Goal: Task Accomplishment & Management: Use online tool/utility

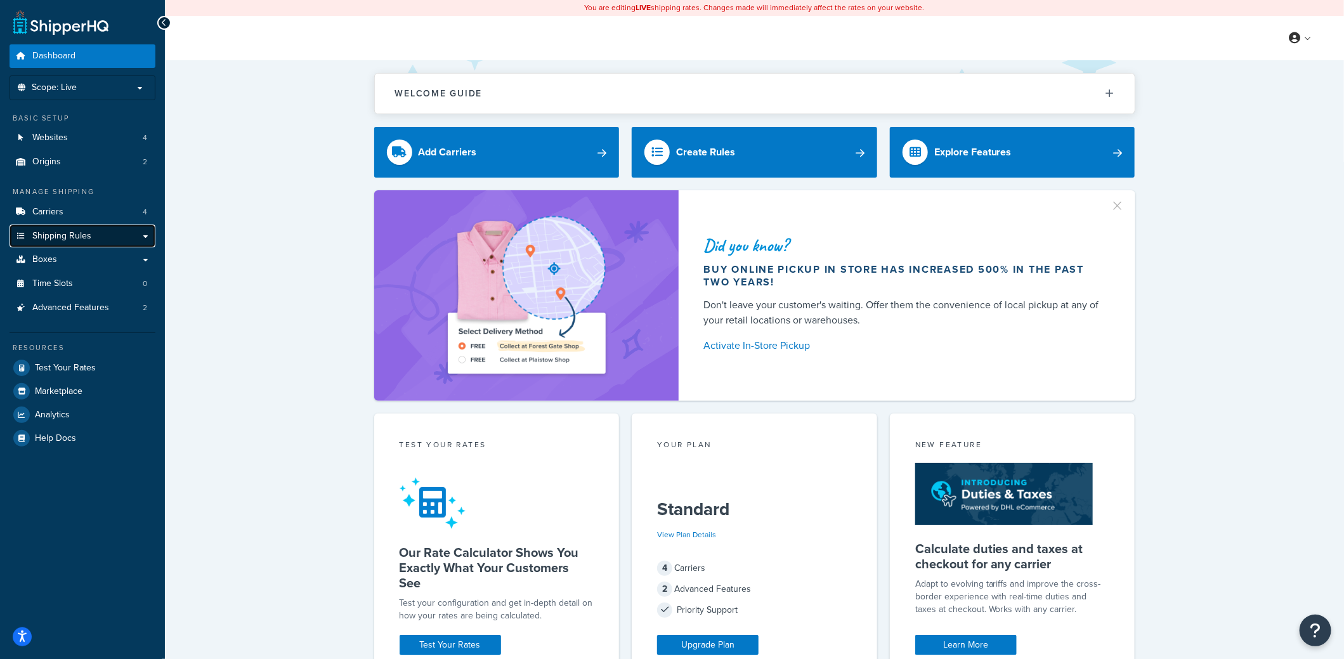
click at [81, 238] on span "Shipping Rules" at bounding box center [61, 236] width 59 height 11
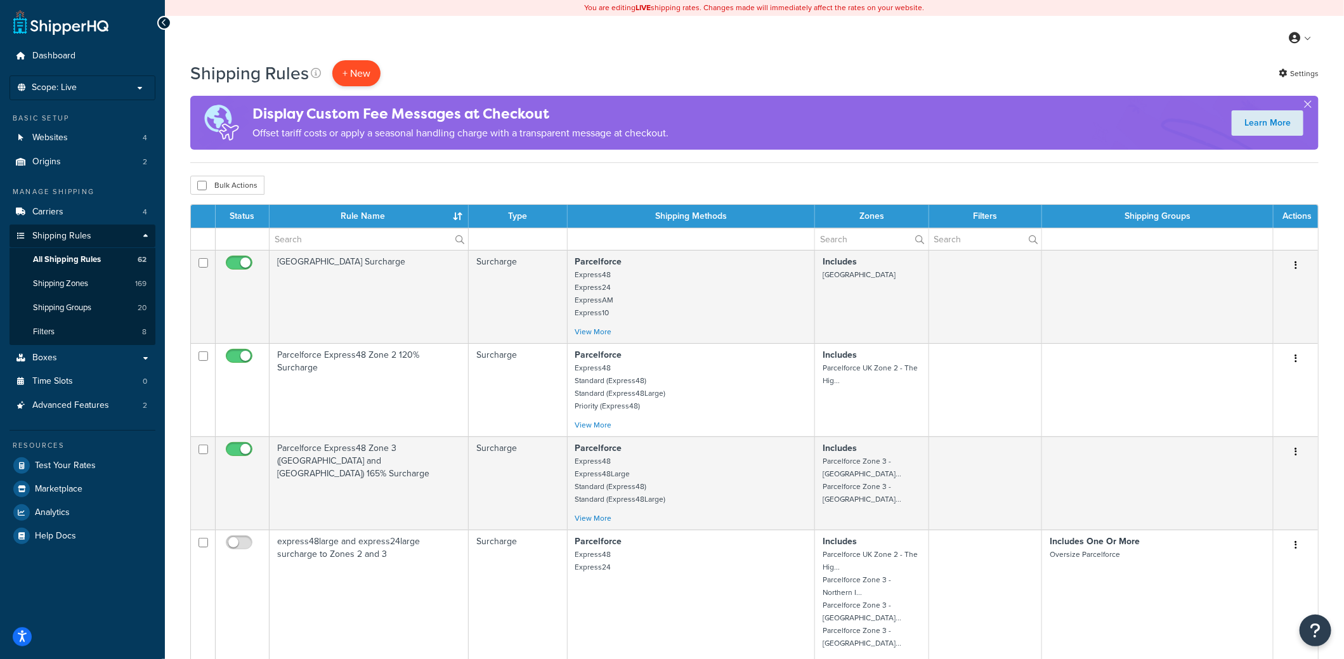
click at [359, 74] on p "+ New" at bounding box center [356, 73] width 48 height 26
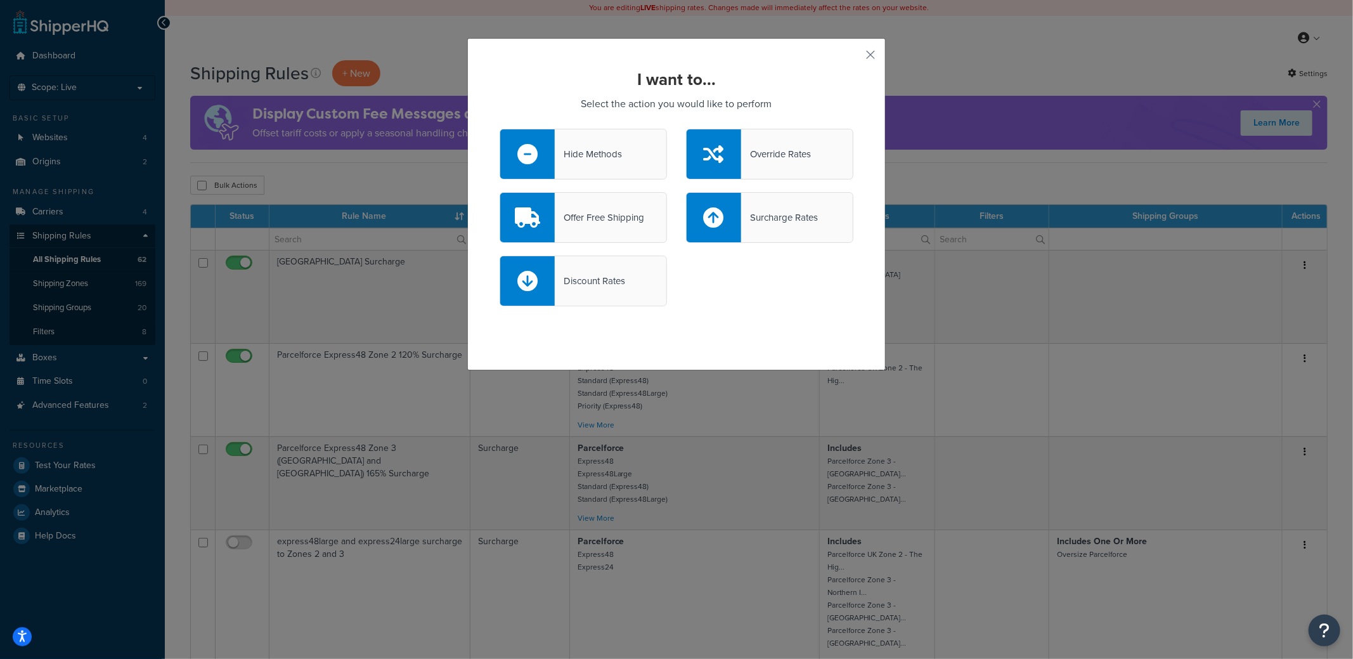
click at [604, 156] on div "Hide Methods" at bounding box center [588, 154] width 67 height 18
click at [0, 0] on input "Hide Methods" at bounding box center [0, 0] width 0 height 0
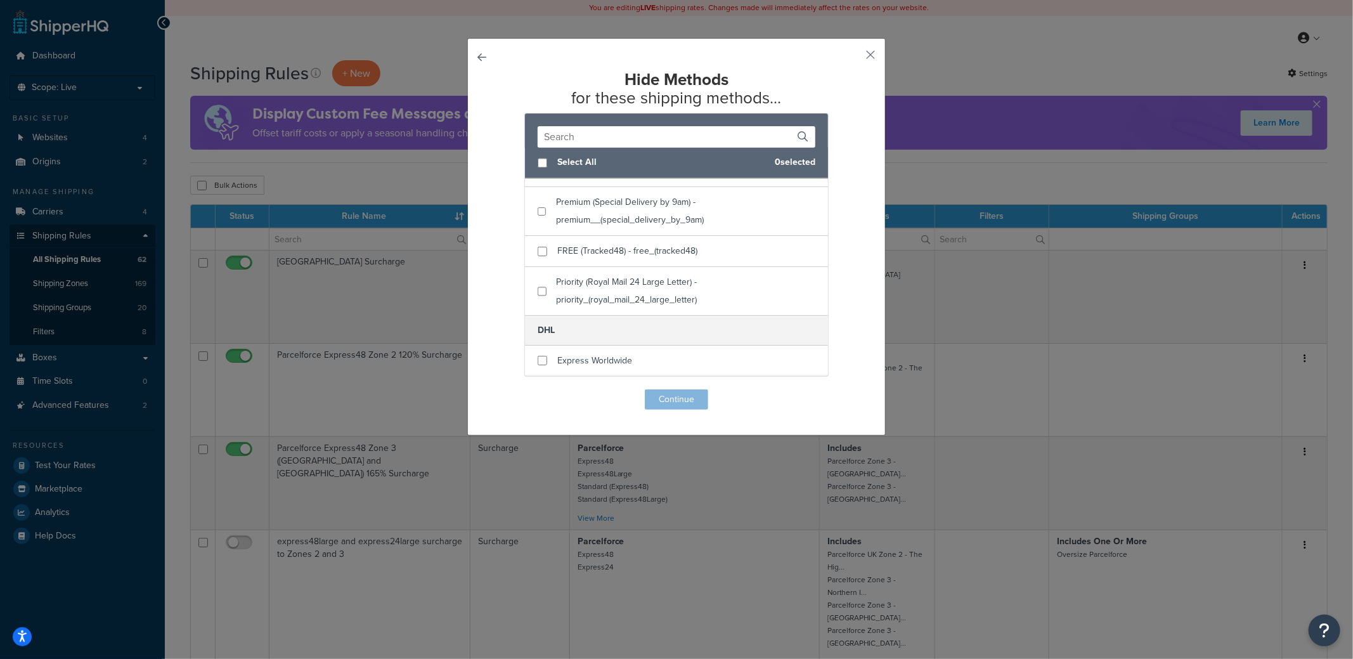
scroll to position [1636, 0]
checkbox input "true"
click at [543, 267] on div "FREE (Tracked48) - free_(tracked48)" at bounding box center [676, 251] width 303 height 31
click at [665, 398] on button "Continue" at bounding box center [676, 399] width 63 height 20
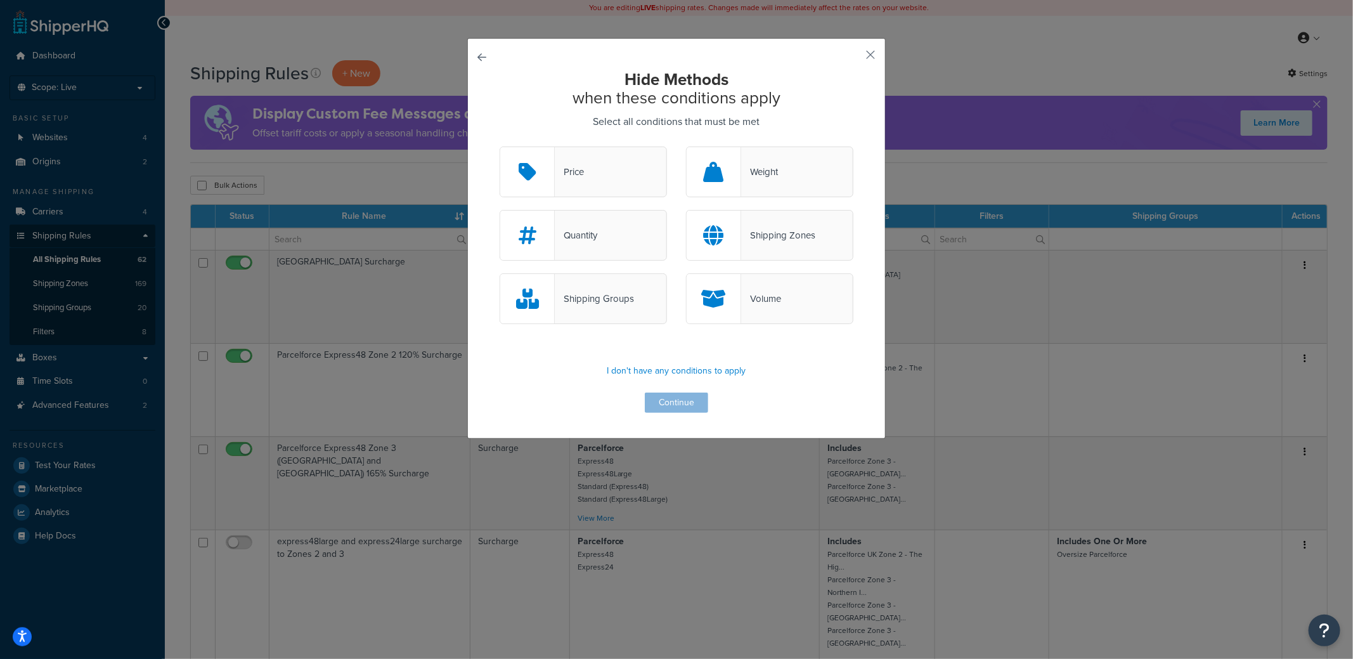
click at [581, 292] on div "Shipping Groups" at bounding box center [594, 299] width 79 height 18
click at [0, 0] on input "Shipping Groups" at bounding box center [0, 0] width 0 height 0
click at [681, 400] on button "Continue" at bounding box center [676, 403] width 63 height 20
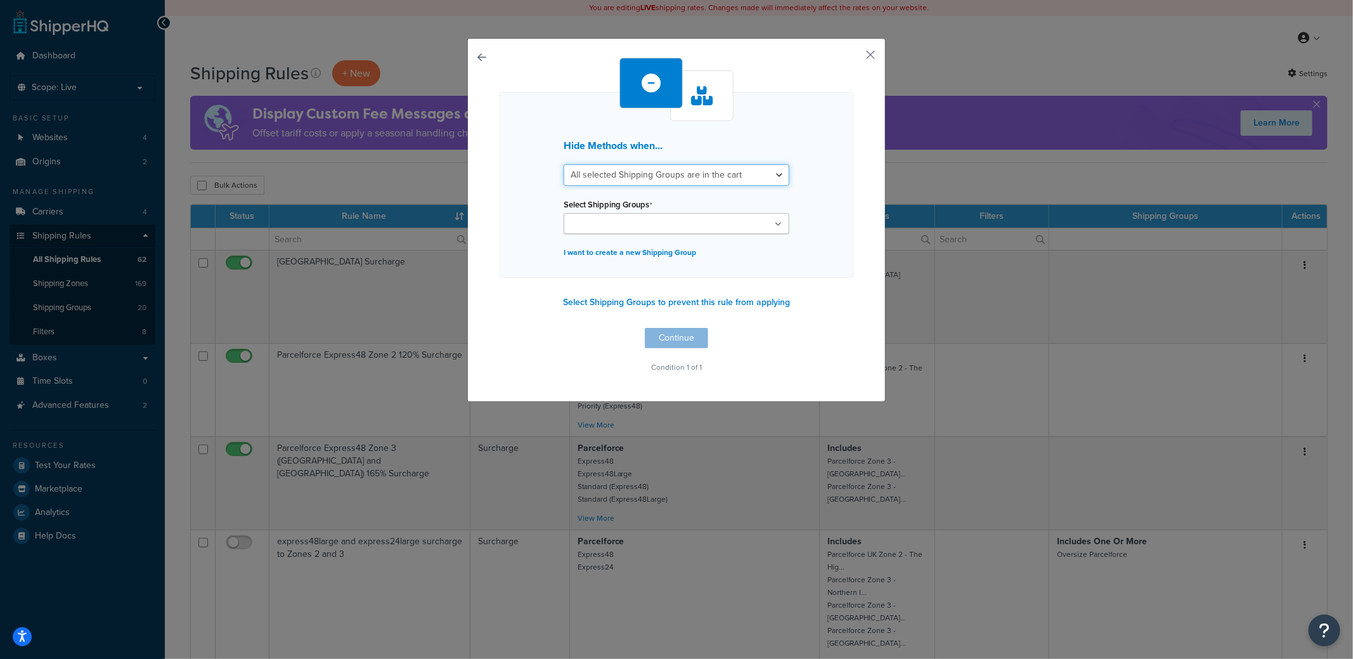
click at [642, 179] on select "All selected Shipping Groups are in the cart Any selected Shipping Groups are i…" at bounding box center [677, 175] width 226 height 22
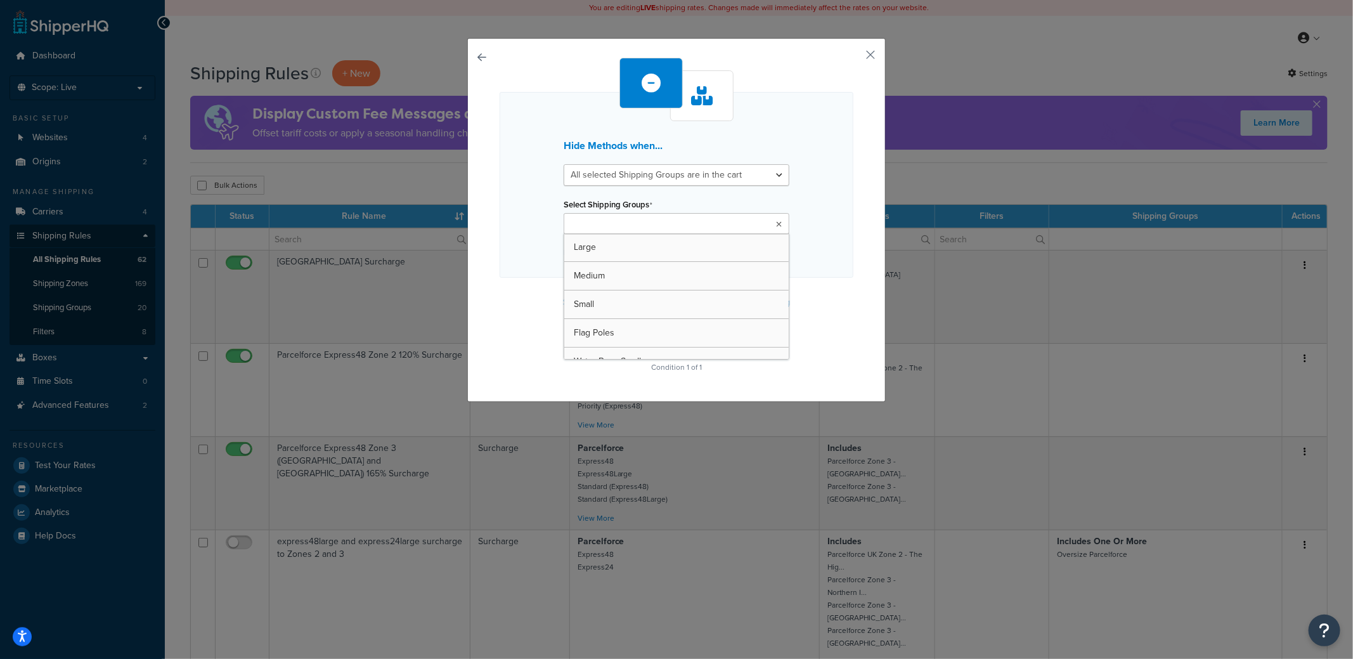
click at [636, 226] on input "Select Shipping Groups" at bounding box center [624, 225] width 112 height 14
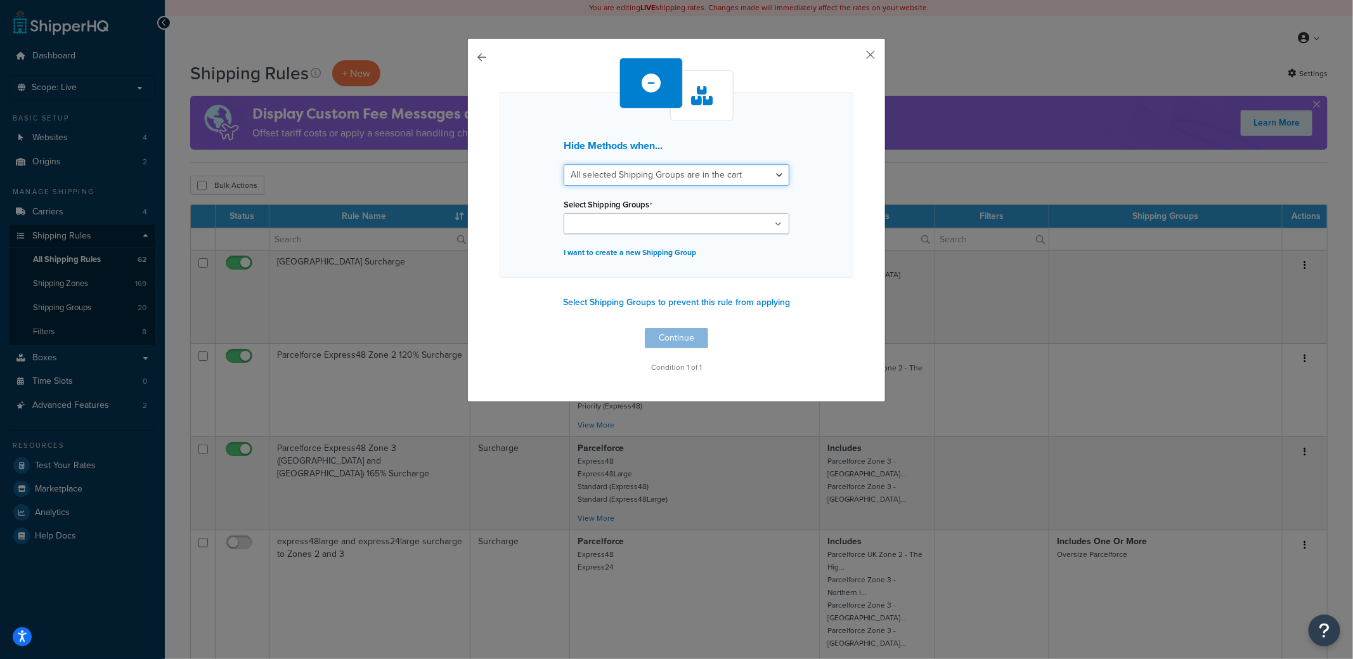
click at [627, 176] on select "All selected Shipping Groups are in the cart Any selected Shipping Groups are i…" at bounding box center [677, 175] width 226 height 22
select select "any"
click at [564, 164] on select "All selected Shipping Groups are in the cart Any selected Shipping Groups are i…" at bounding box center [677, 175] width 226 height 22
click at [623, 218] on input "Select Shipping Groups" at bounding box center [624, 225] width 112 height 14
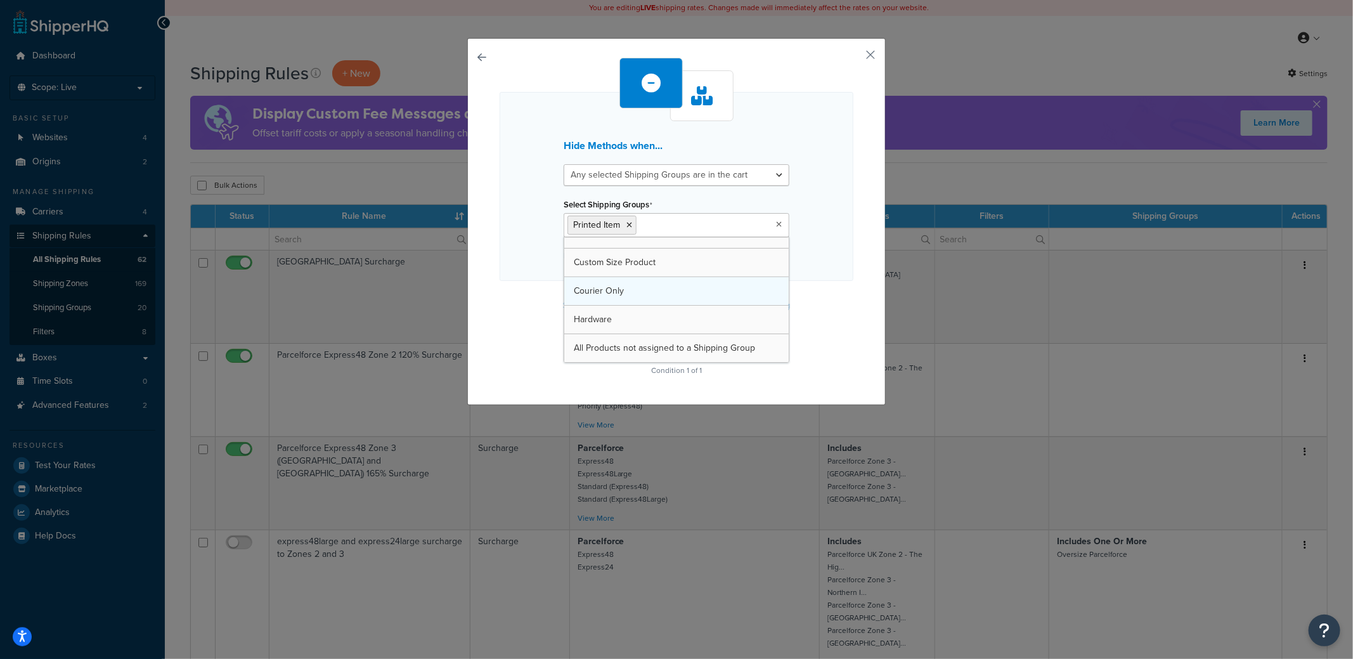
scroll to position [410, 0]
click at [897, 322] on div "Hide Methods when... All selected Shipping Groups are in the cart Any selected …" at bounding box center [676, 329] width 1353 height 659
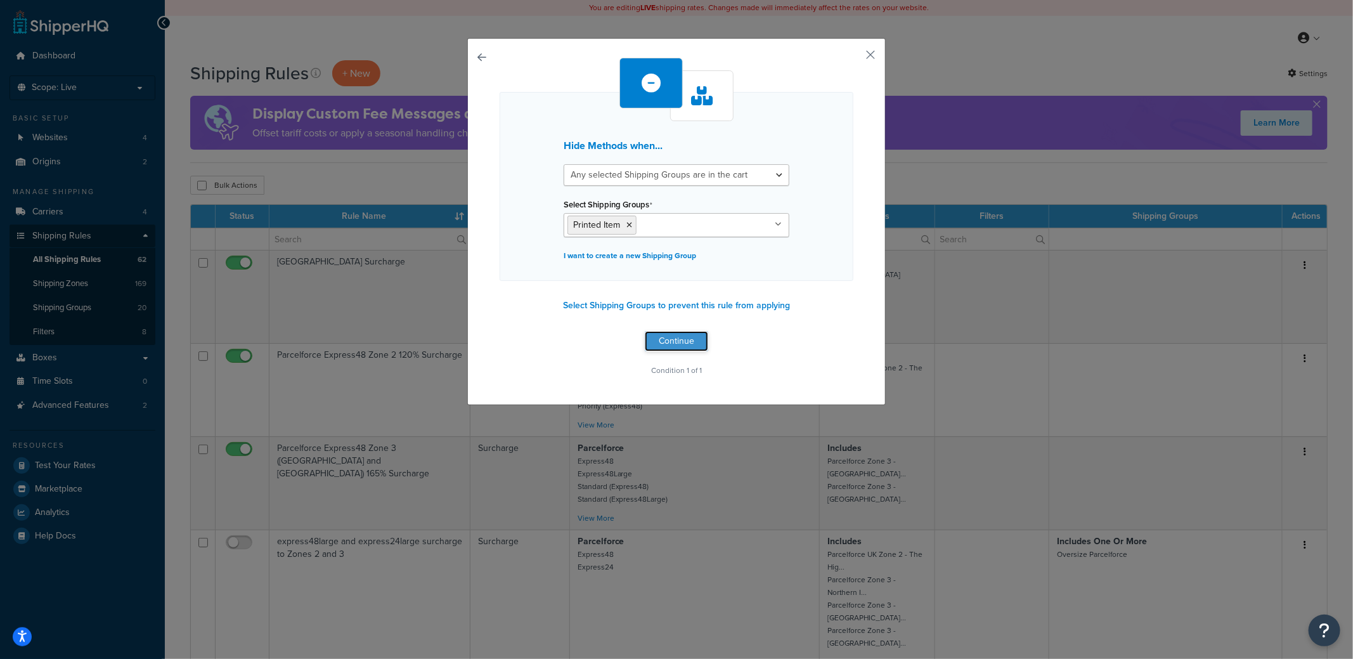
click at [692, 340] on button "Continue" at bounding box center [676, 341] width 63 height 20
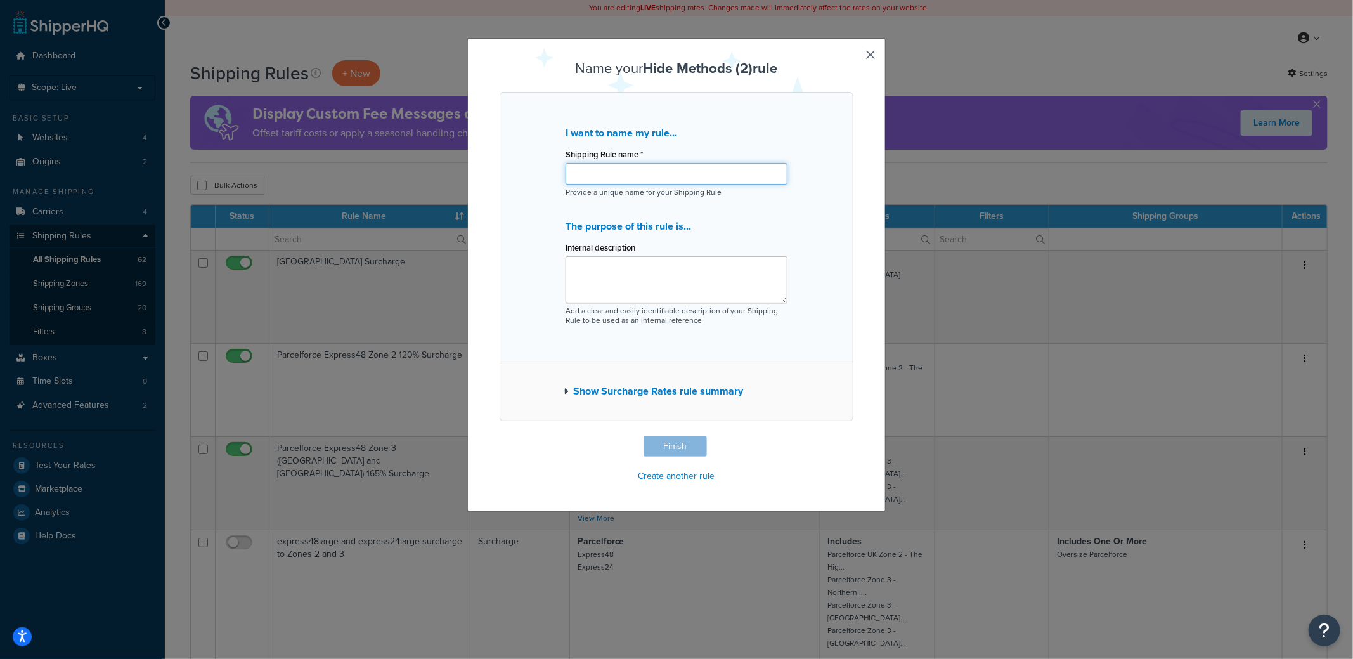
click at [610, 179] on input "Shipping Rule name *" at bounding box center [677, 174] width 222 height 22
drag, startPoint x: 599, startPoint y: 283, endPoint x: 645, endPoint y: 383, distance: 110.4
click at [599, 285] on textarea "Internal description" at bounding box center [677, 279] width 222 height 47
click at [566, 388] on button "Show Surcharge Rates rule summary" at bounding box center [653, 391] width 179 height 18
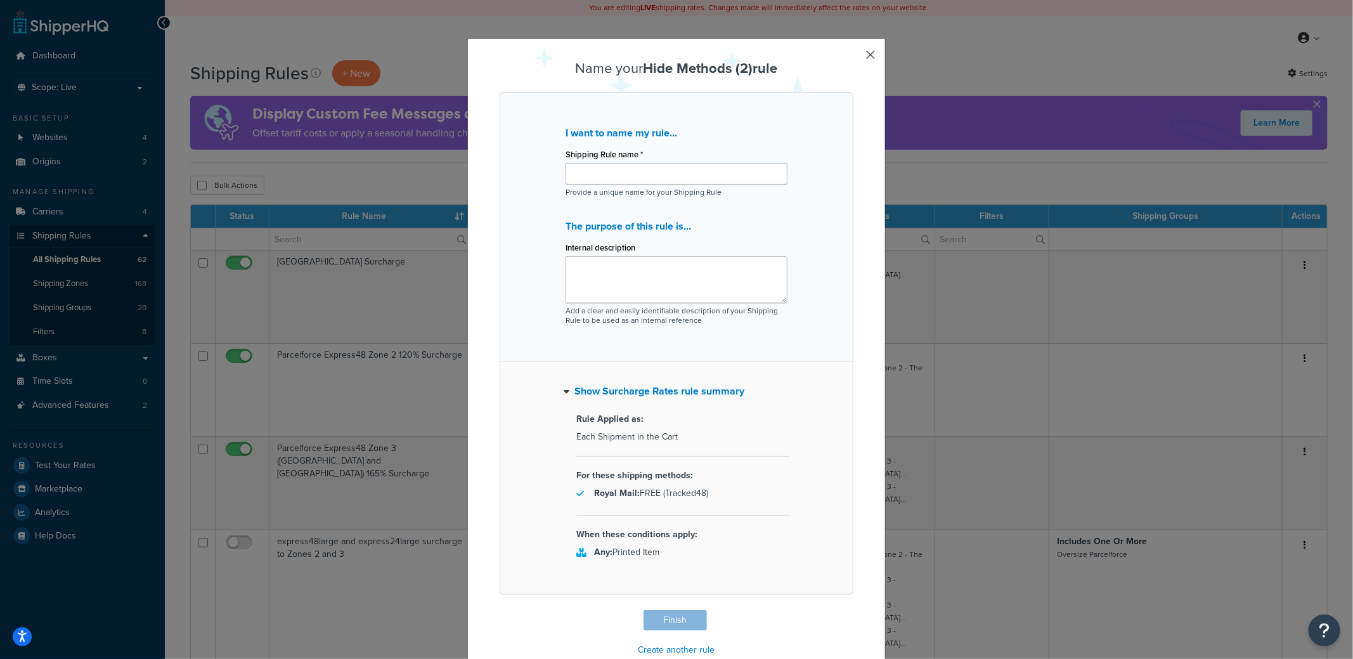
click at [854, 610] on button "button" at bounding box center [851, 611] width 3 height 3
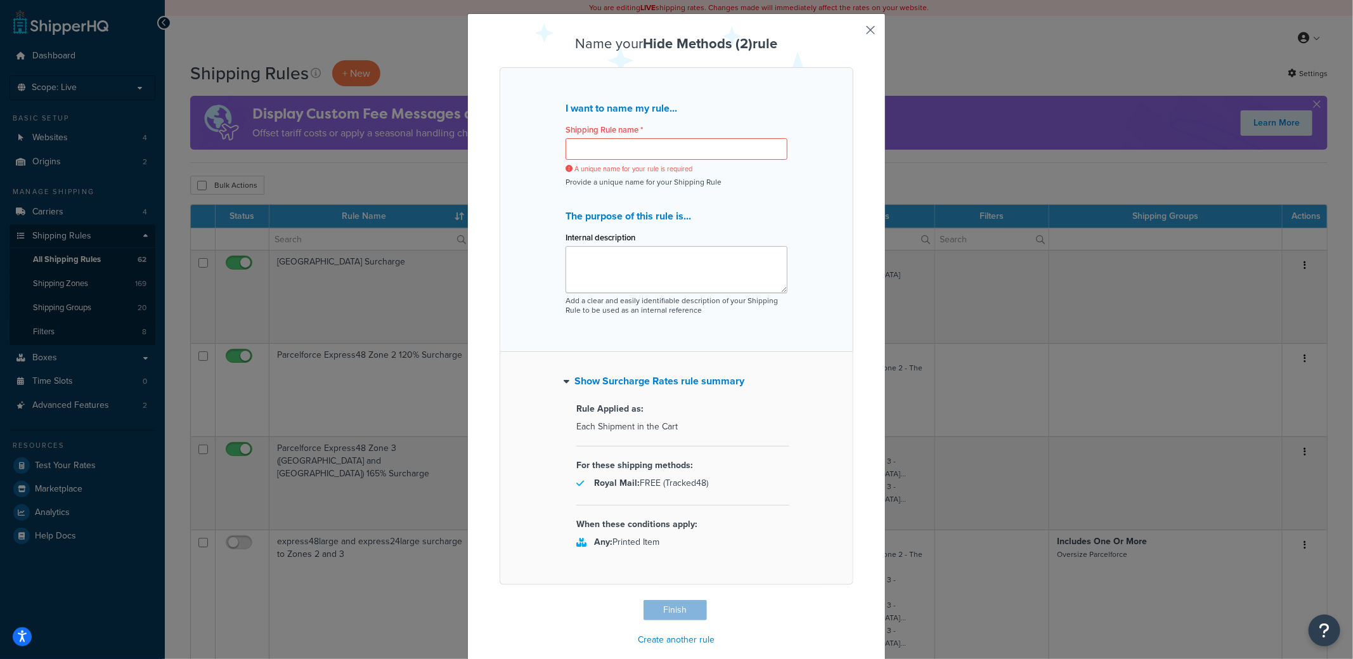
scroll to position [37, 0]
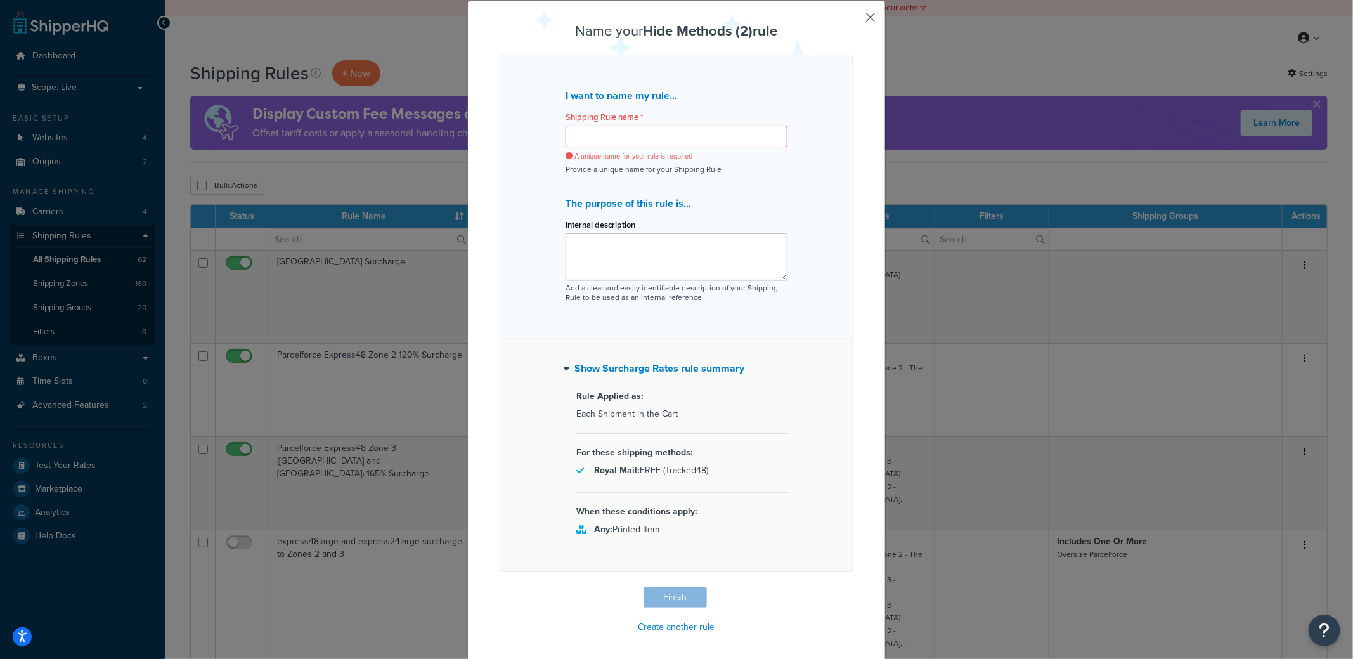
click at [854, 587] on button "button" at bounding box center [851, 588] width 3 height 3
click at [858, 13] on div "Name your Hide Methods (2) rule I want to name my rule... Shipping Rule name * …" at bounding box center [676, 332] width 419 height 662
click at [854, 587] on button "button" at bounding box center [851, 588] width 3 height 3
click at [873, 11] on div "Name your Hide Methods (2) rule I want to name my rule... Shipping Rule name * …" at bounding box center [676, 332] width 419 height 662
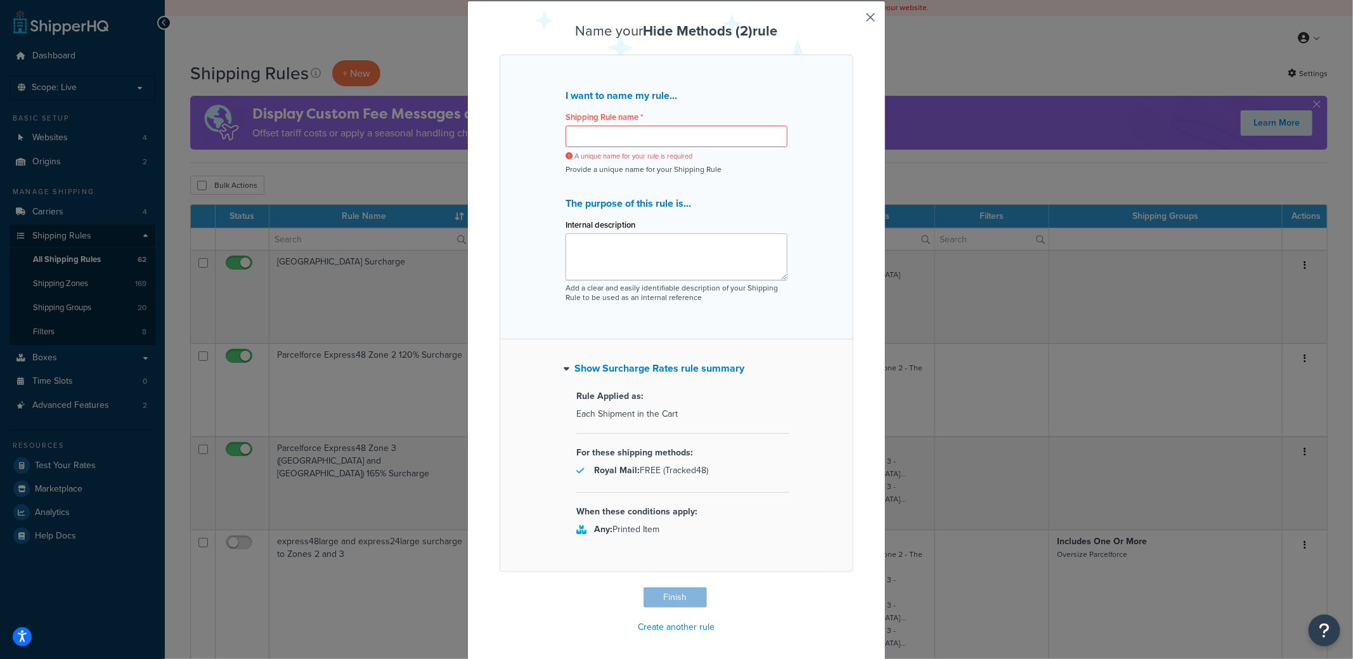
drag, startPoint x: 687, startPoint y: 585, endPoint x: 678, endPoint y: 615, distance: 31.7
click at [687, 585] on div "Name your Hide Methods (2) rule I want to name my rule... Shipping Rule name * …" at bounding box center [677, 329] width 354 height 613
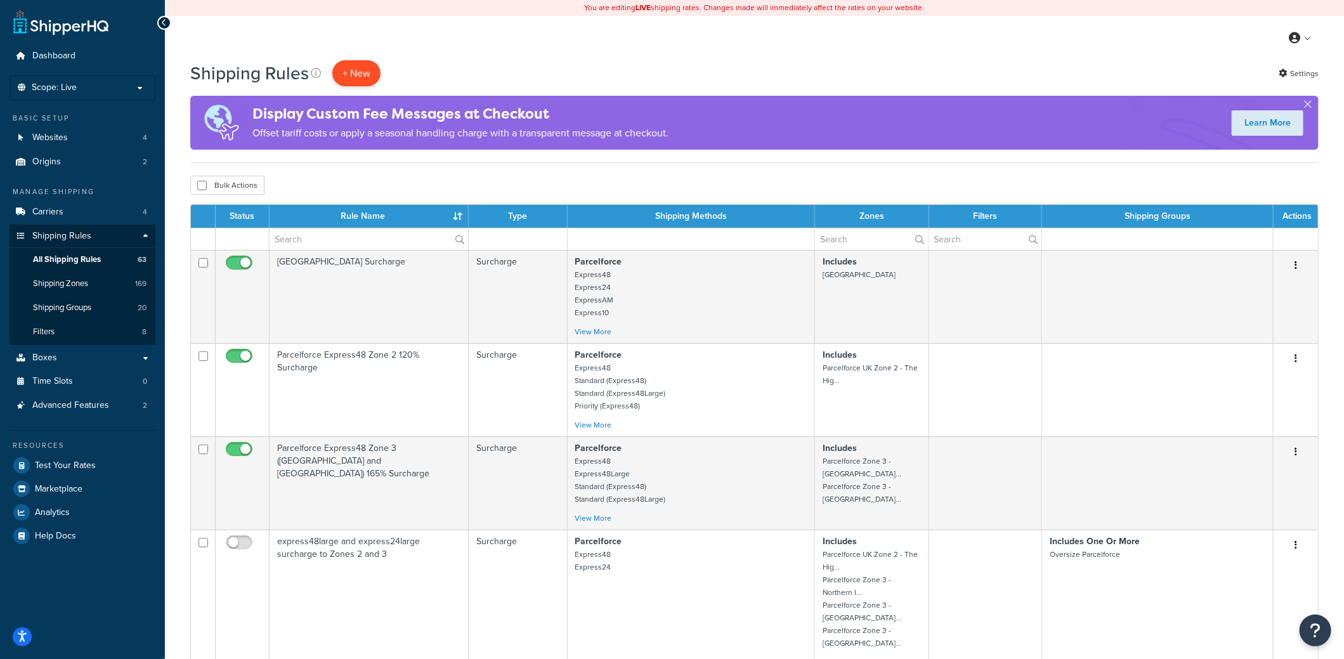
click at [353, 67] on p "+ New" at bounding box center [356, 73] width 48 height 26
